Goal: Transaction & Acquisition: Purchase product/service

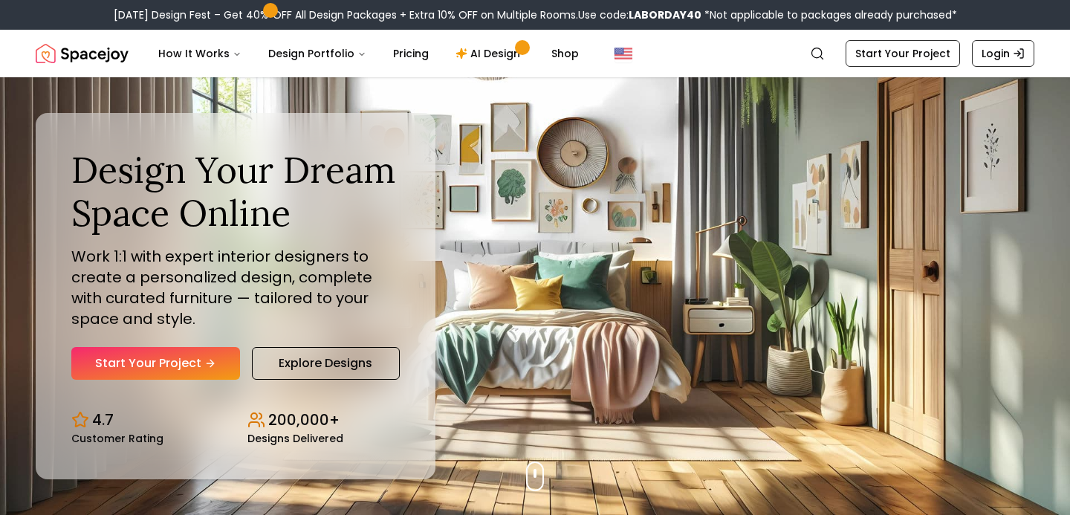
click at [1003, 59] on link "Login" at bounding box center [1002, 53] width 62 height 27
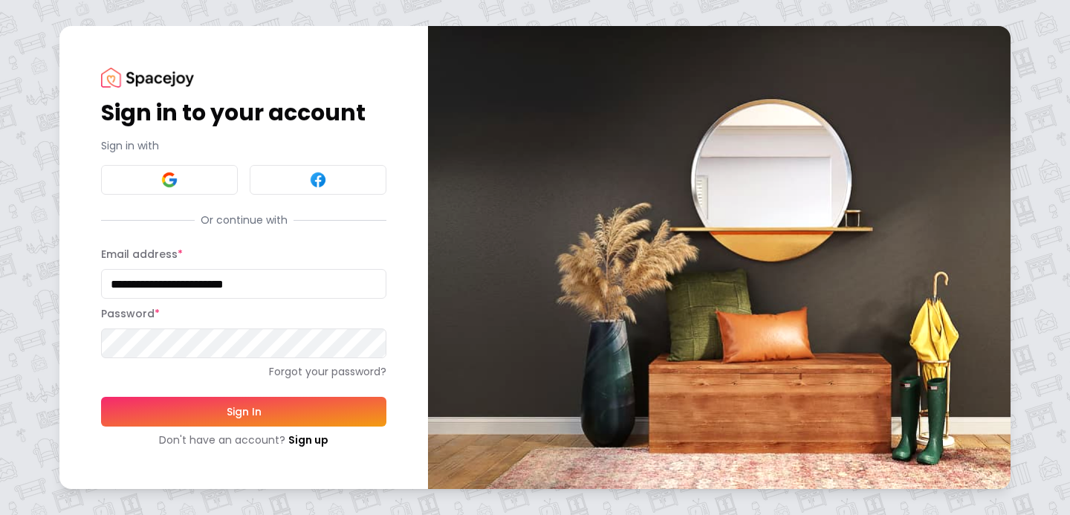
click at [274, 409] on button "Sign In" at bounding box center [243, 412] width 285 height 30
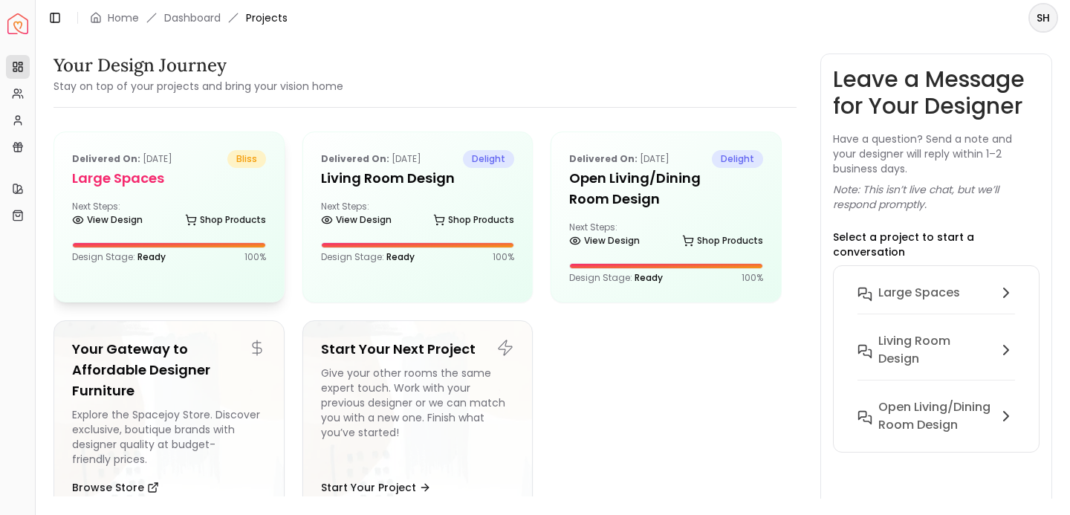
click at [158, 189] on div "Delivered on: Aug 24, 2025 bliss Large Spaces Next Steps: View Design Shop Prod…" at bounding box center [169, 206] width 230 height 149
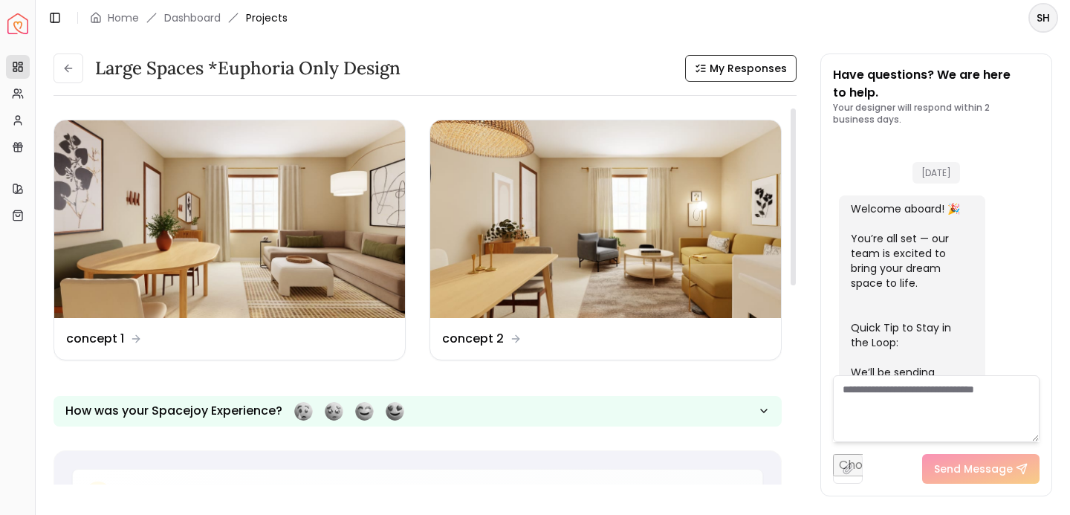
scroll to position [909, 0]
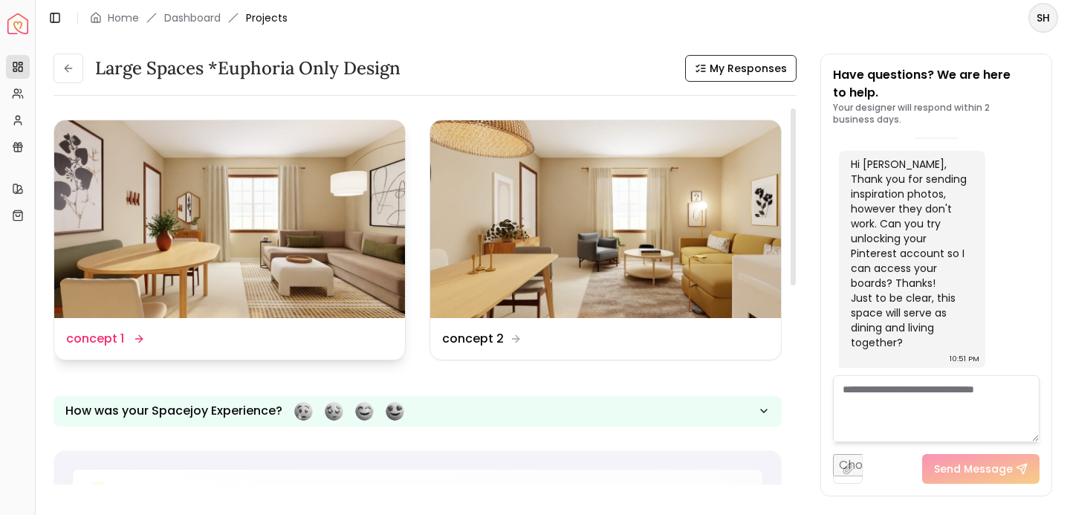
click at [113, 342] on dd "concept 1" at bounding box center [95, 339] width 58 height 18
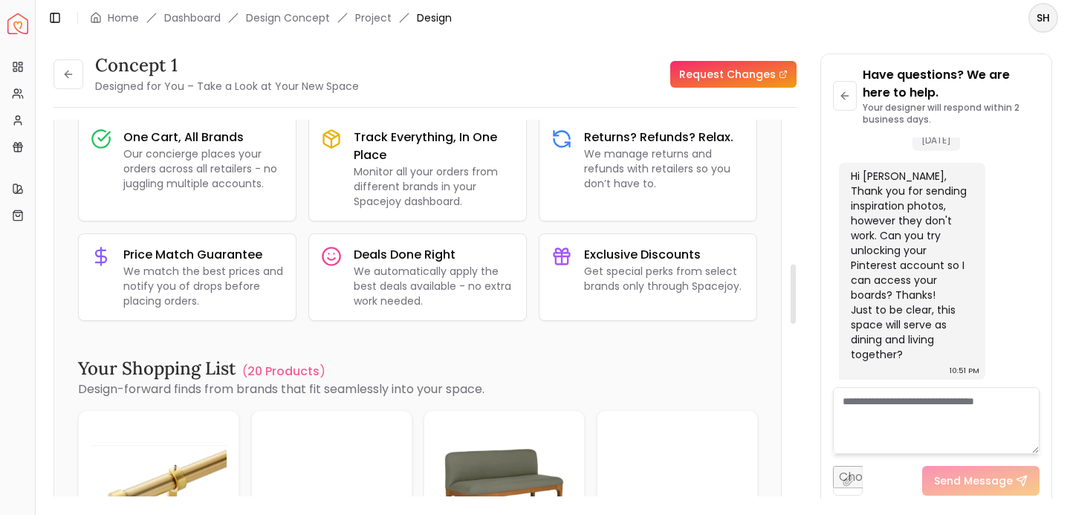
scroll to position [914, 0]
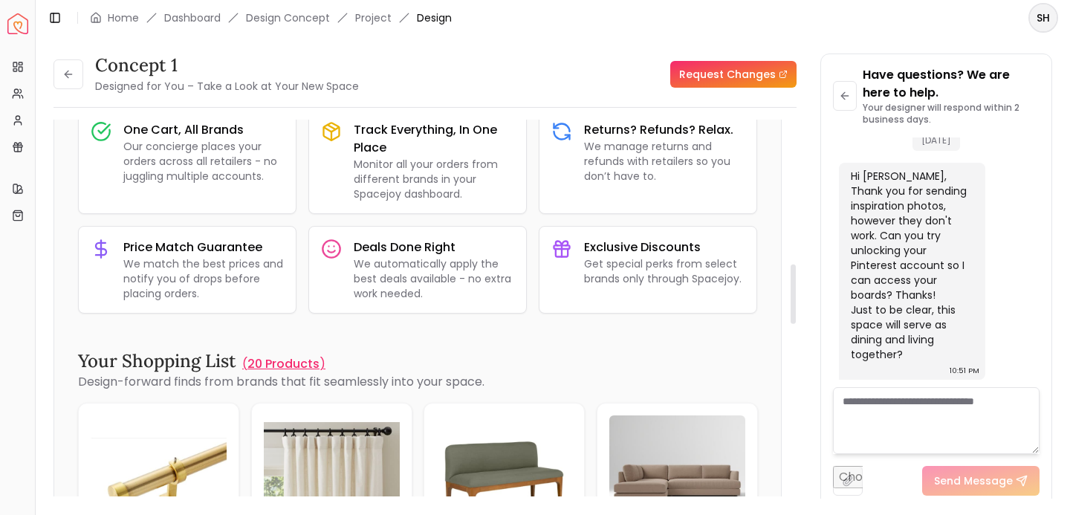
click at [286, 359] on p "20 Products" at bounding box center [283, 364] width 72 height 18
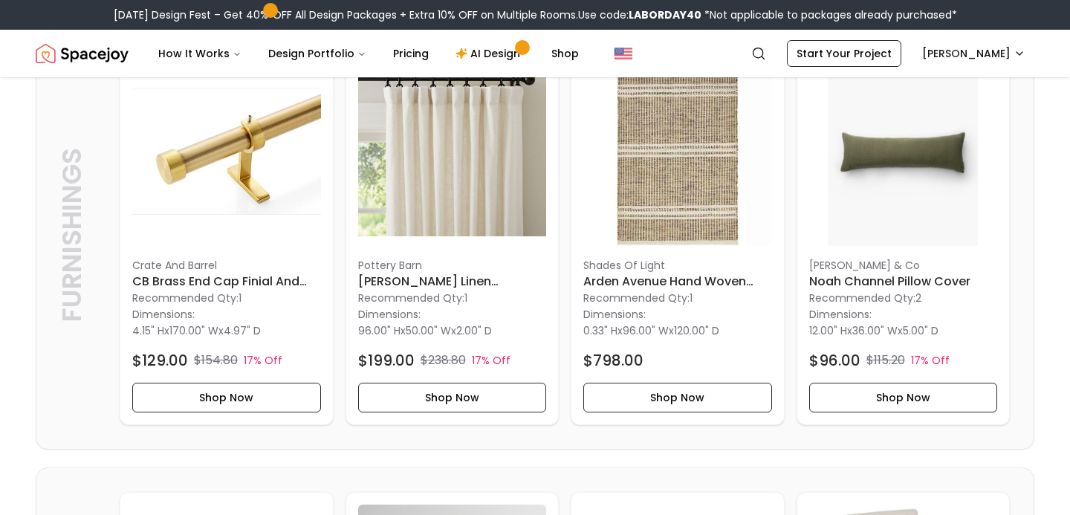
scroll to position [409, 0]
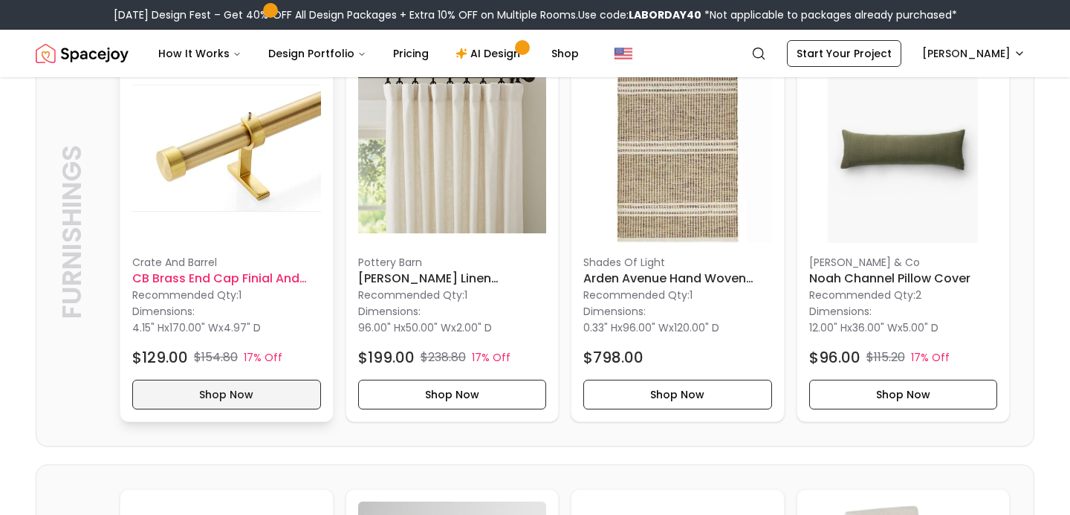
click at [244, 396] on button "Shop Now" at bounding box center [226, 395] width 189 height 30
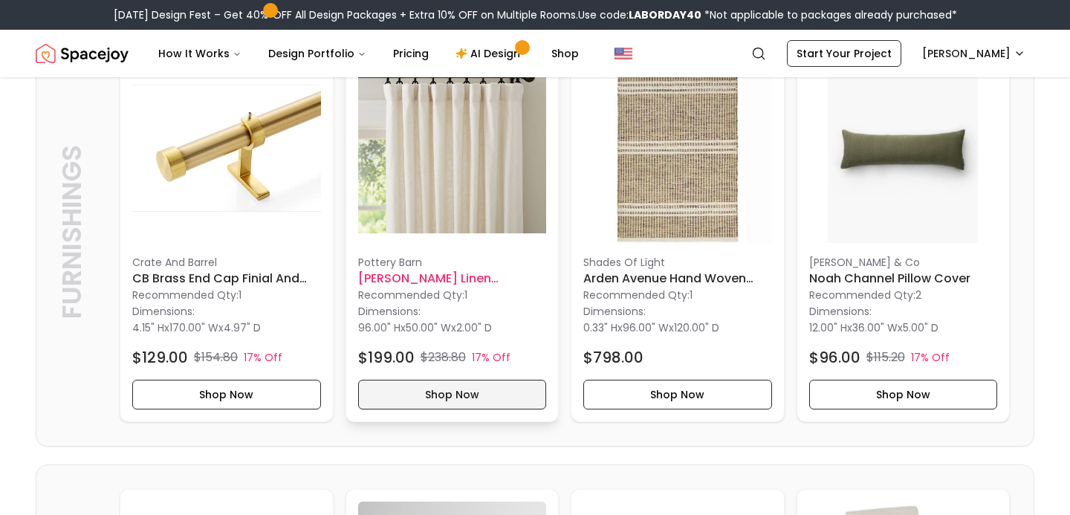
click at [443, 389] on button "Shop Now" at bounding box center [452, 395] width 189 height 30
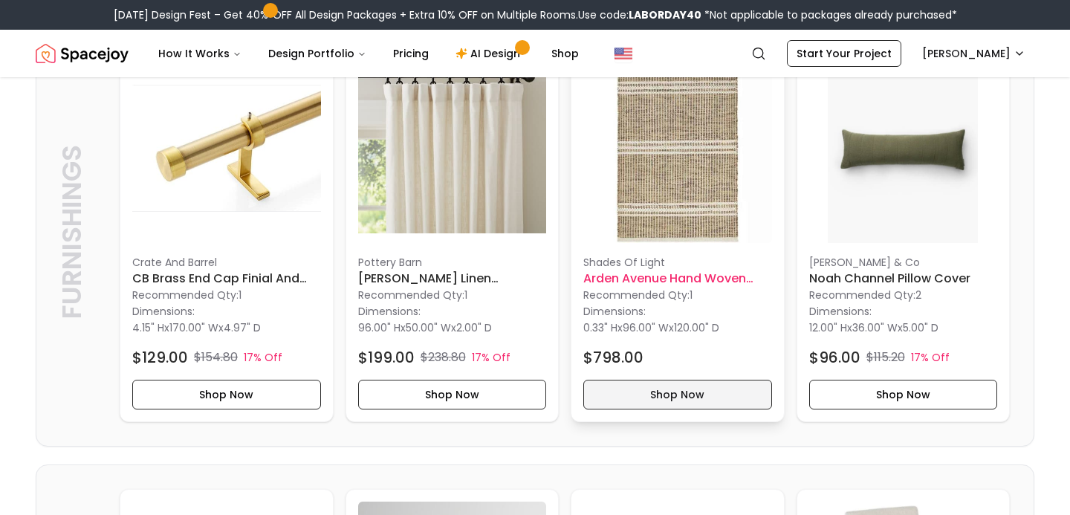
click at [661, 394] on button "Shop Now" at bounding box center [677, 395] width 189 height 30
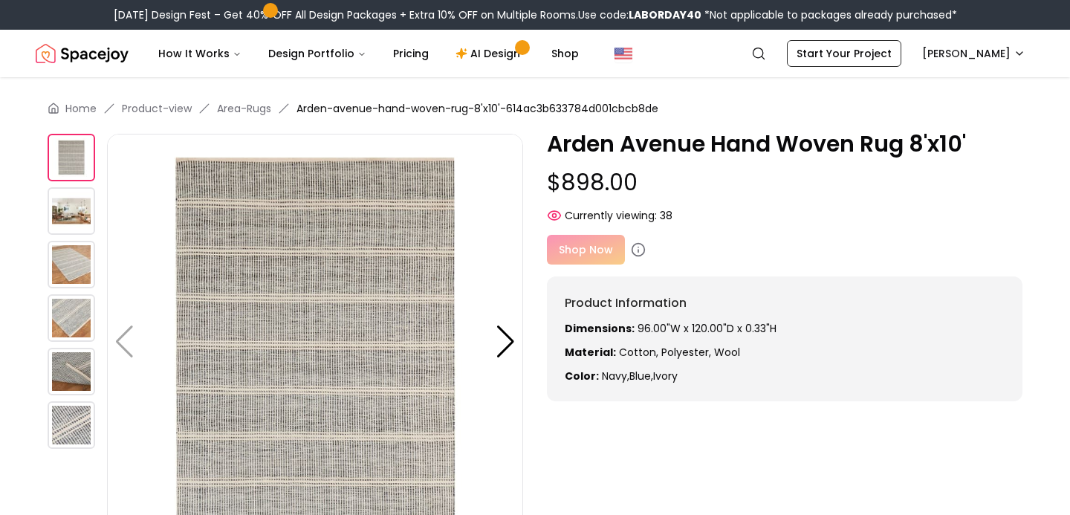
click at [582, 244] on div "Shop Now" at bounding box center [784, 250] width 475 height 30
click at [582, 247] on div "Shop Now" at bounding box center [784, 250] width 475 height 30
click at [588, 255] on div "Shop Now" at bounding box center [784, 250] width 475 height 30
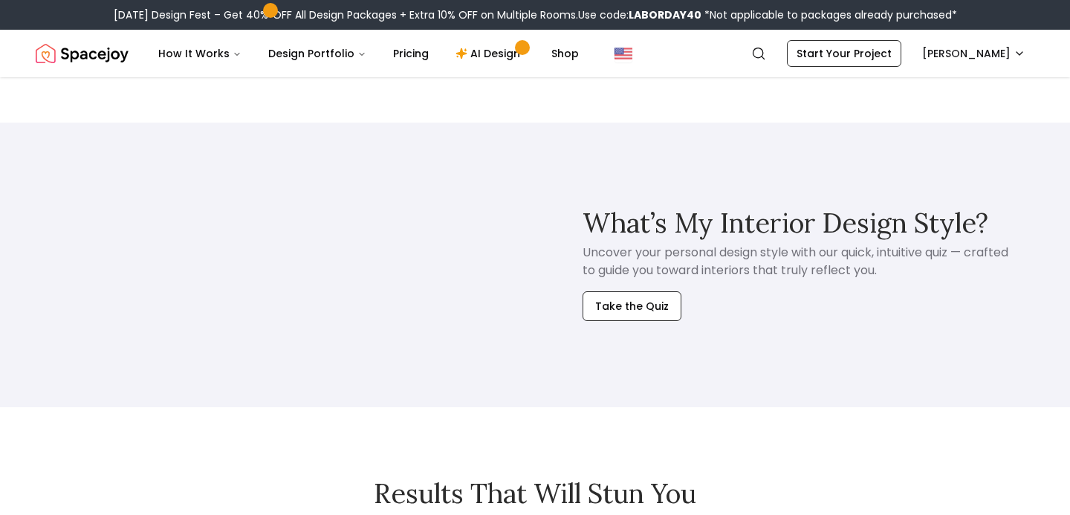
scroll to position [1136, 0]
